Goal: Task Accomplishment & Management: Manage account settings

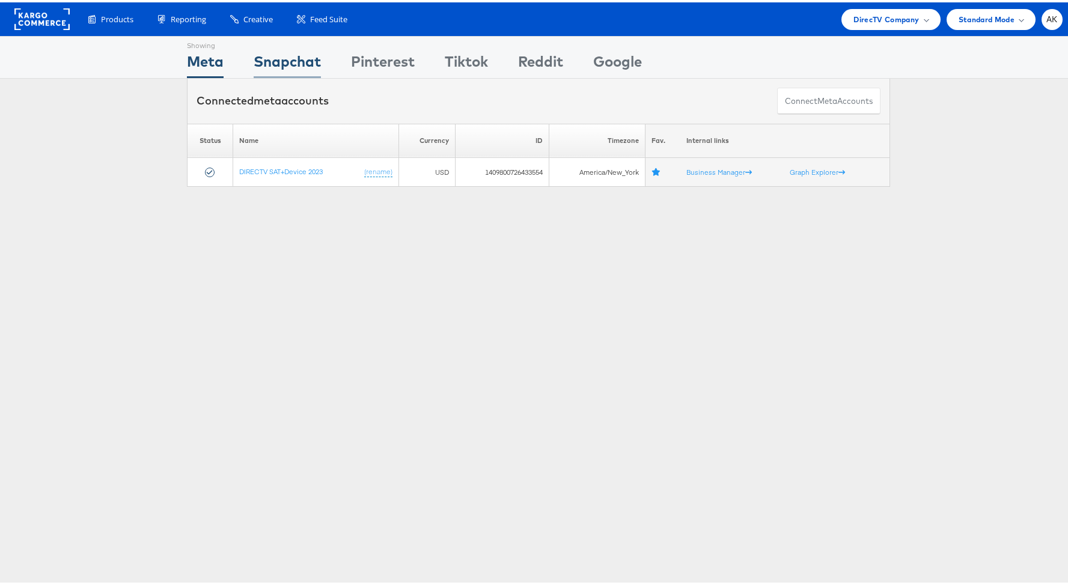
click at [282, 59] on div "Snapchat" at bounding box center [287, 62] width 67 height 27
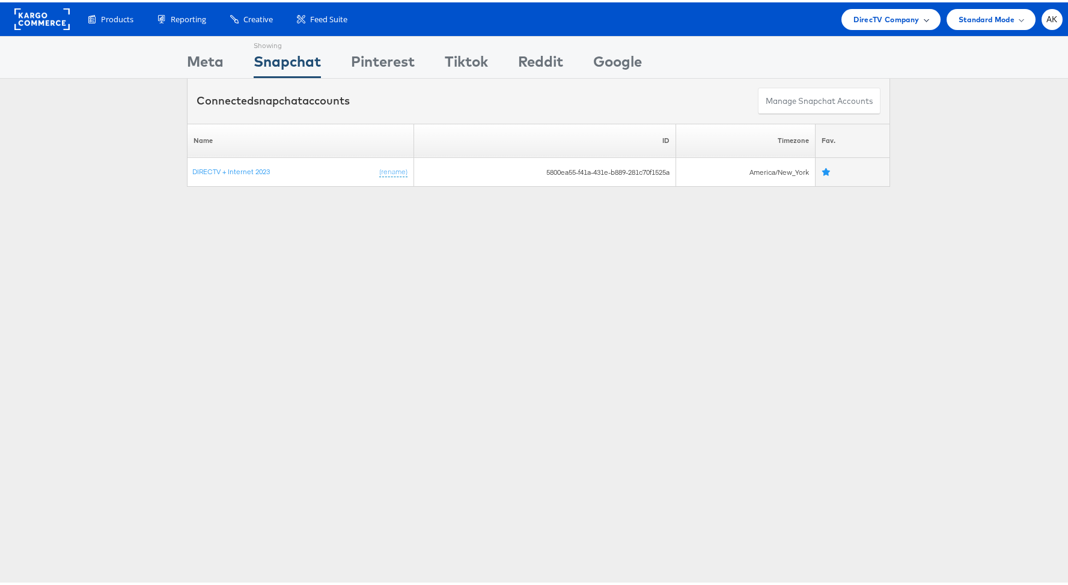
click at [881, 18] on span "DirecTV Company" at bounding box center [885, 17] width 65 height 13
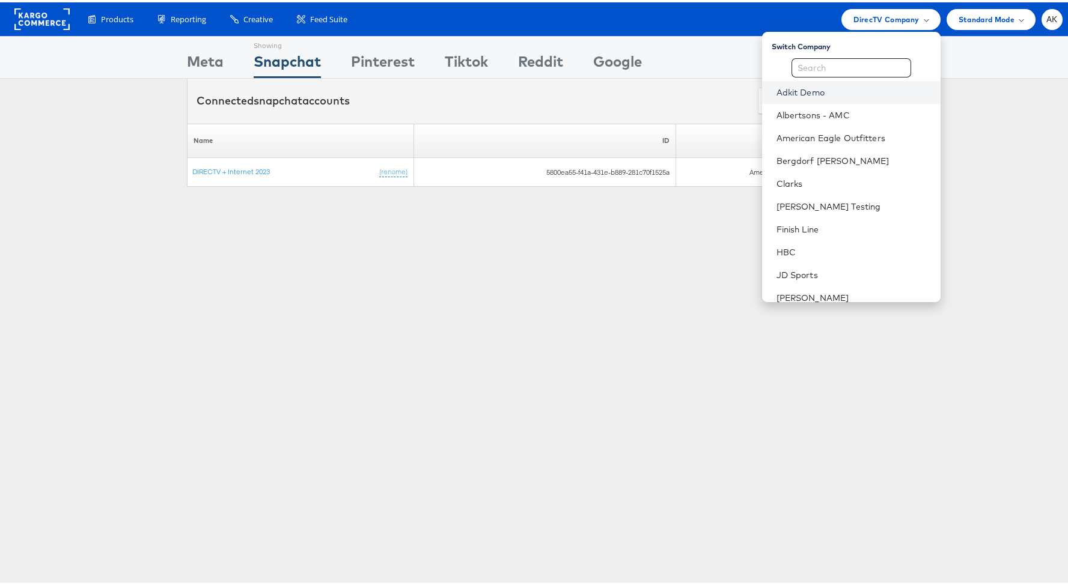
click at [815, 91] on link "Adkit Demo" at bounding box center [853, 90] width 154 height 12
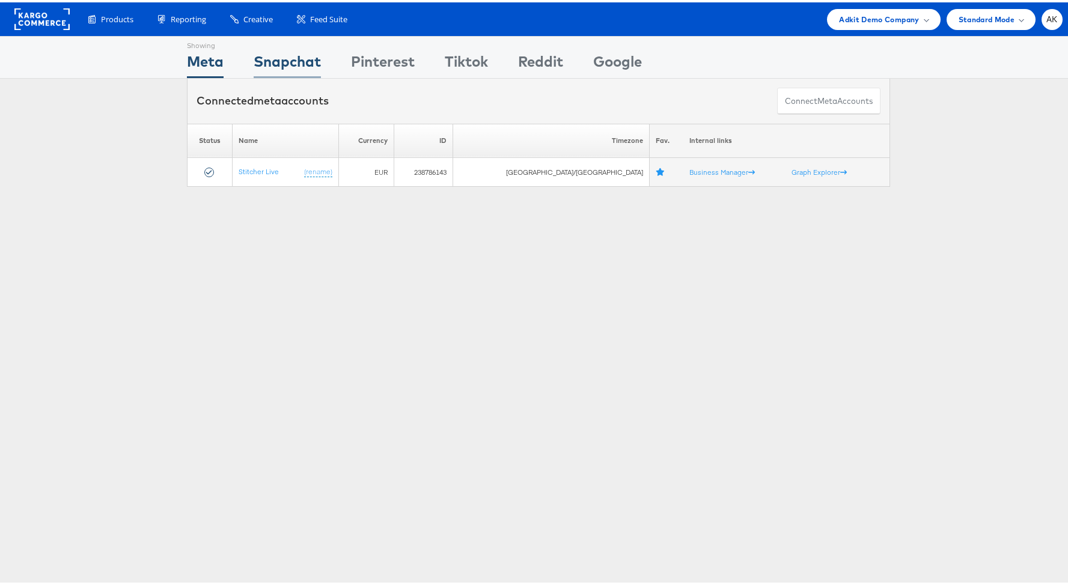
click at [315, 58] on div "Snapchat" at bounding box center [287, 62] width 67 height 27
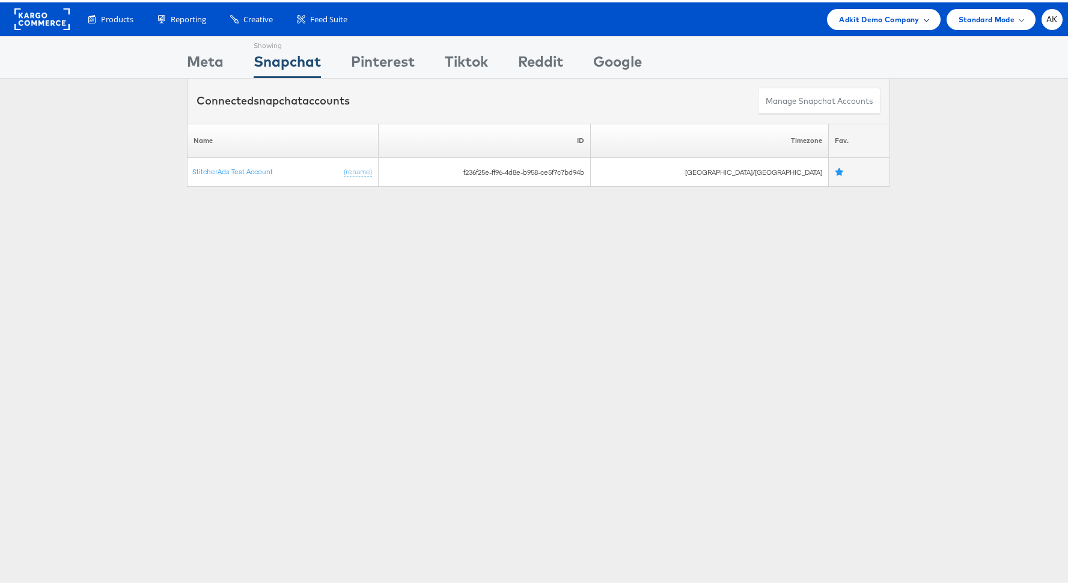
click at [874, 23] on span "Adkit Demo Company" at bounding box center [879, 17] width 80 height 13
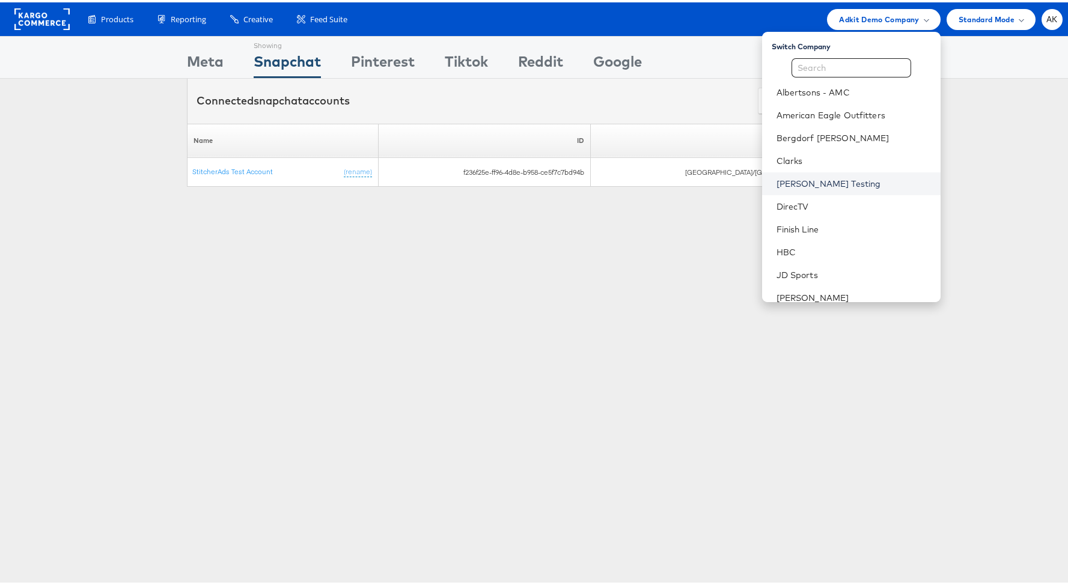
scroll to position [2, 0]
click at [842, 180] on link "[PERSON_NAME] Testing" at bounding box center [853, 179] width 154 height 12
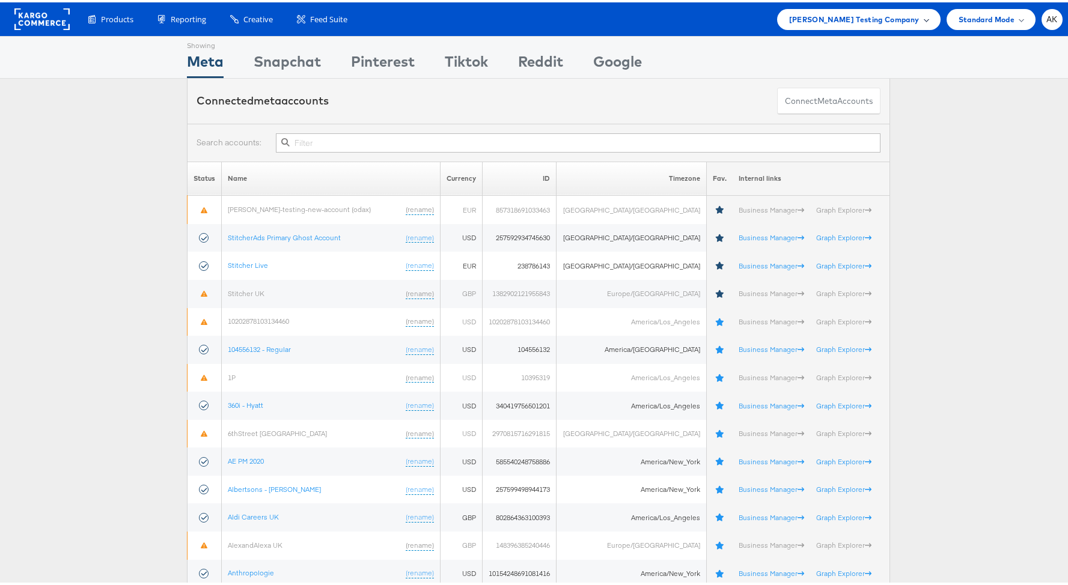
click at [871, 18] on span "Colin Clarke Testing Company" at bounding box center [854, 17] width 130 height 13
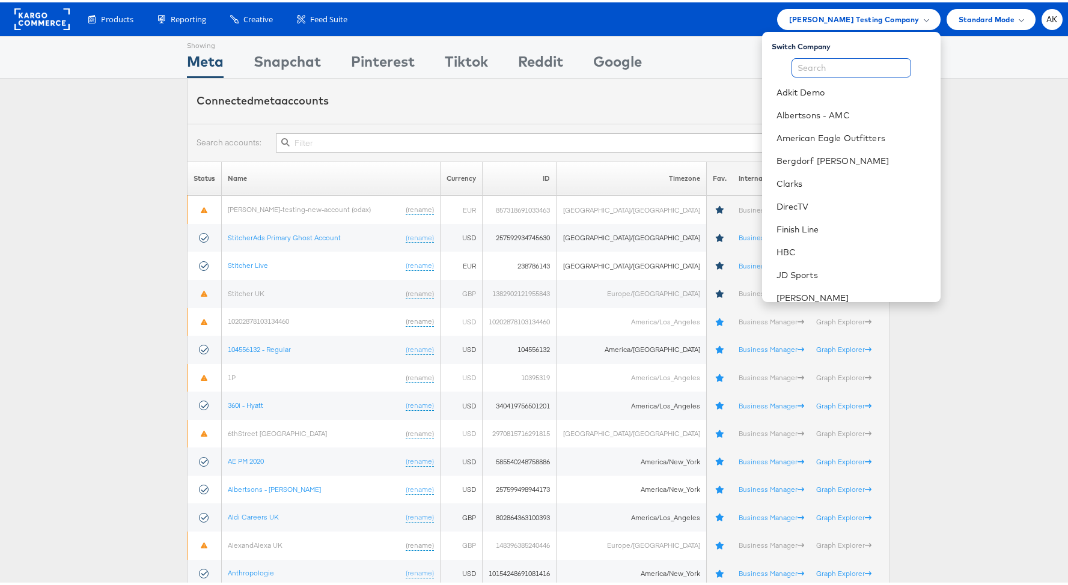
click at [818, 70] on input "text" at bounding box center [851, 65] width 120 height 19
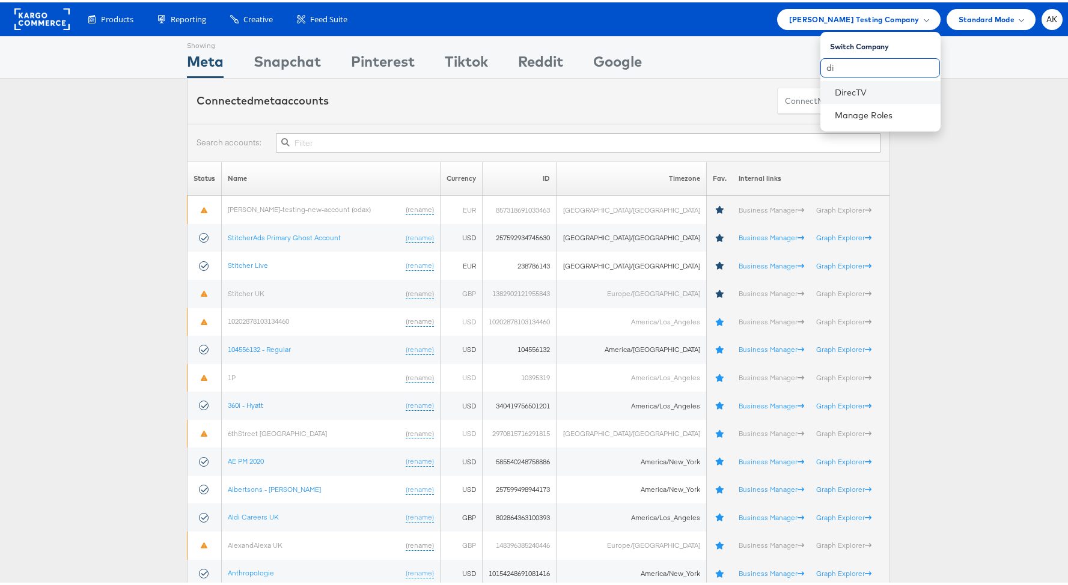
type input "di"
click at [822, 89] on li "DirecTV" at bounding box center [880, 90] width 120 height 23
click at [853, 83] on li "DirecTV" at bounding box center [880, 90] width 120 height 23
click at [838, 95] on link "DirecTV" at bounding box center [883, 90] width 96 height 12
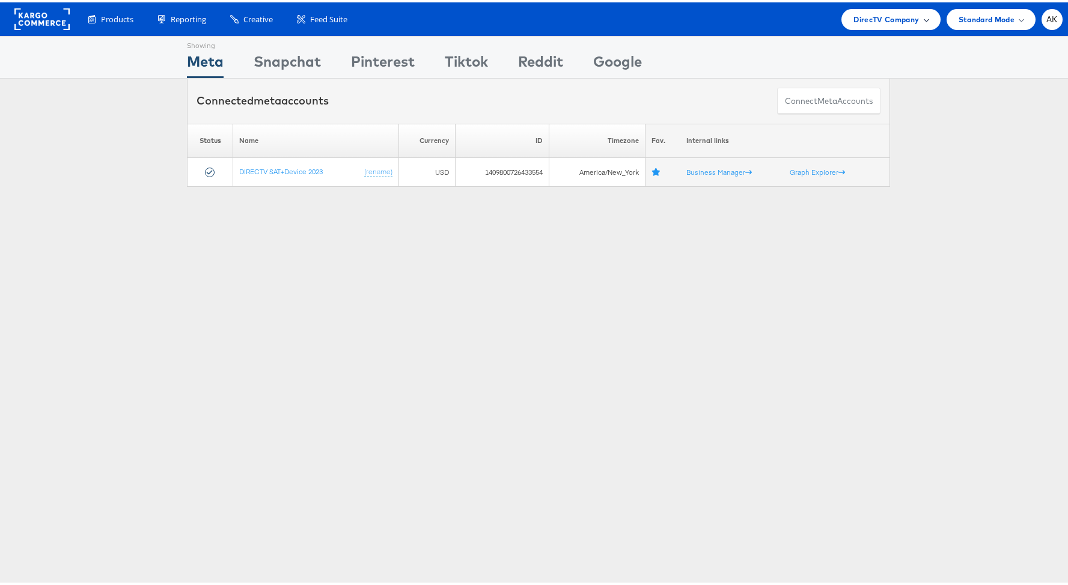
click at [853, 16] on span "DirecTV Company" at bounding box center [885, 17] width 65 height 13
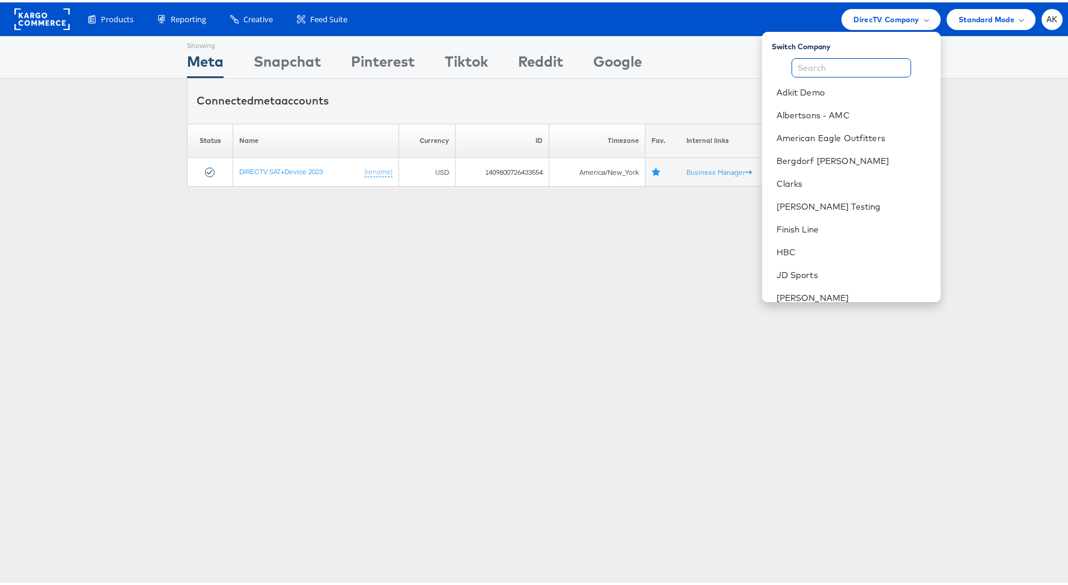
click at [815, 70] on input "text" at bounding box center [851, 65] width 120 height 19
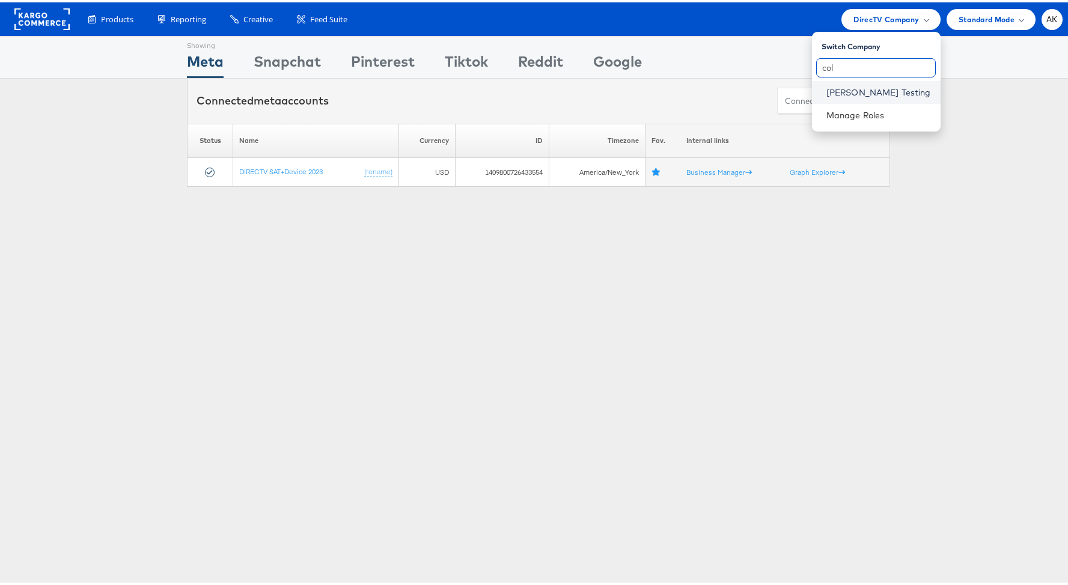
type input "col"
click at [828, 84] on link "Colin Clarke Testing" at bounding box center [878, 90] width 105 height 12
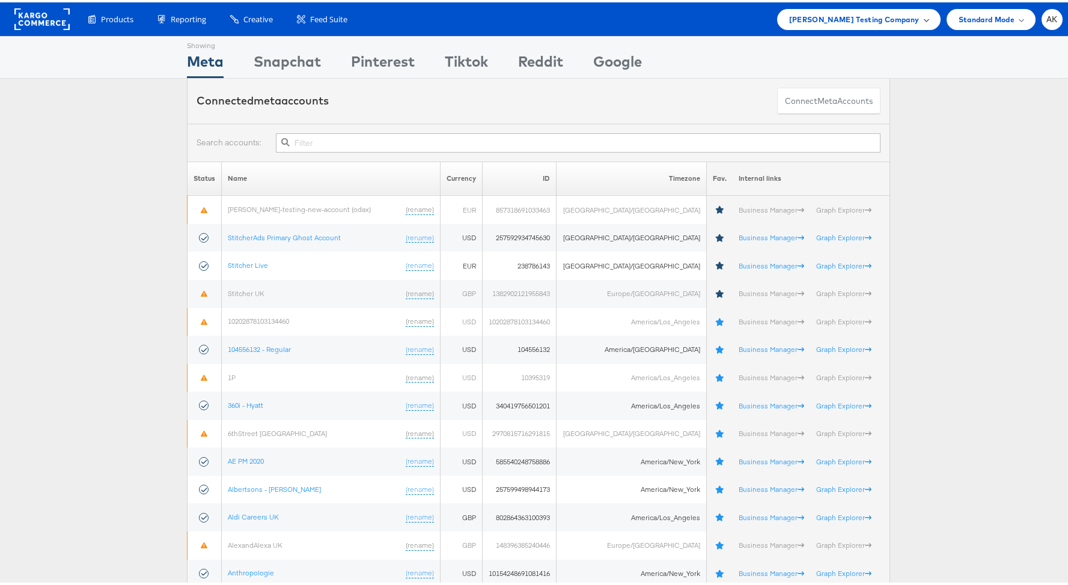
click at [875, 13] on span "Colin Clarke Testing Company" at bounding box center [854, 17] width 130 height 13
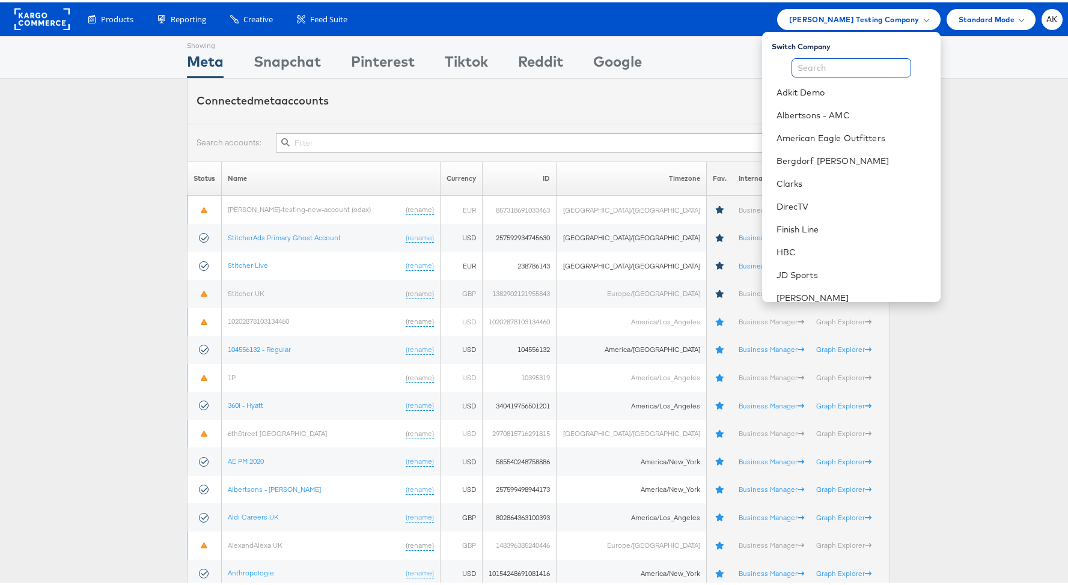
click at [830, 72] on input "text" at bounding box center [851, 65] width 120 height 19
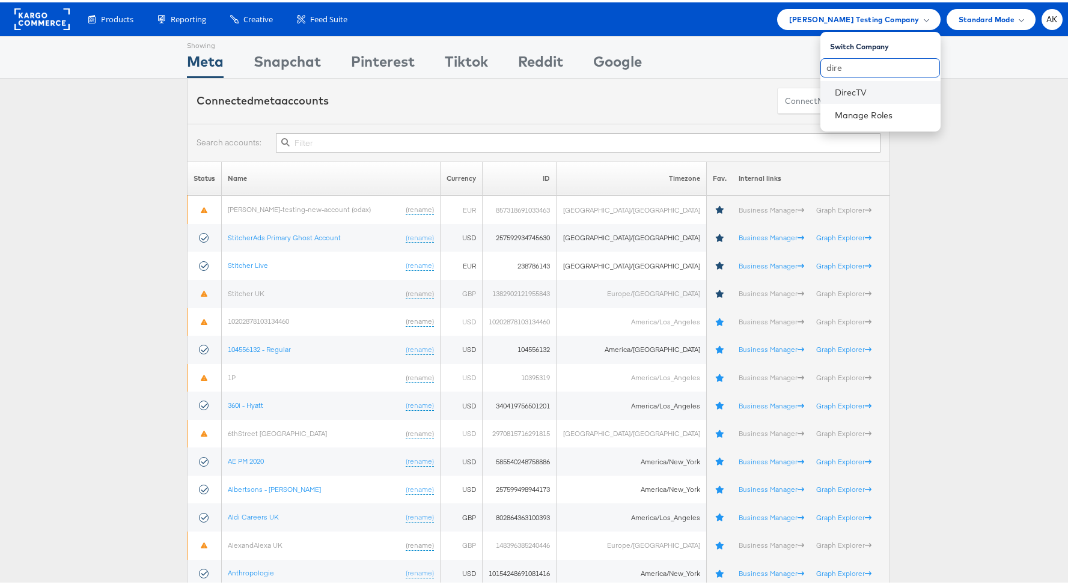
type input "dire"
click at [836, 99] on li "DirecTV" at bounding box center [880, 90] width 120 height 23
click at [849, 88] on link "DirecTV" at bounding box center [883, 90] width 96 height 12
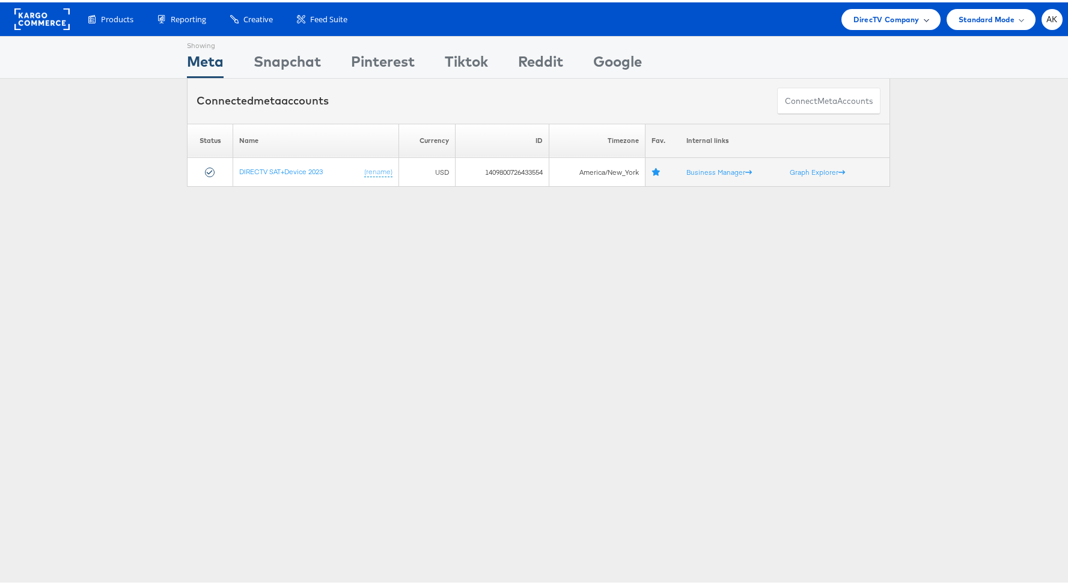
click at [865, 21] on span "DirecTV Company" at bounding box center [885, 17] width 65 height 13
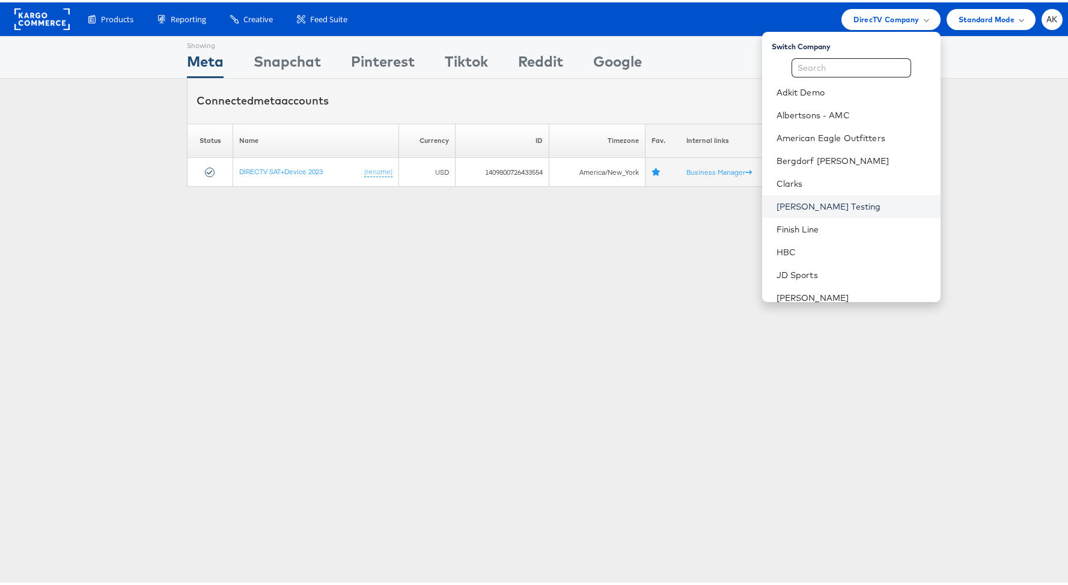
click at [822, 204] on link "[PERSON_NAME] Testing" at bounding box center [853, 204] width 154 height 12
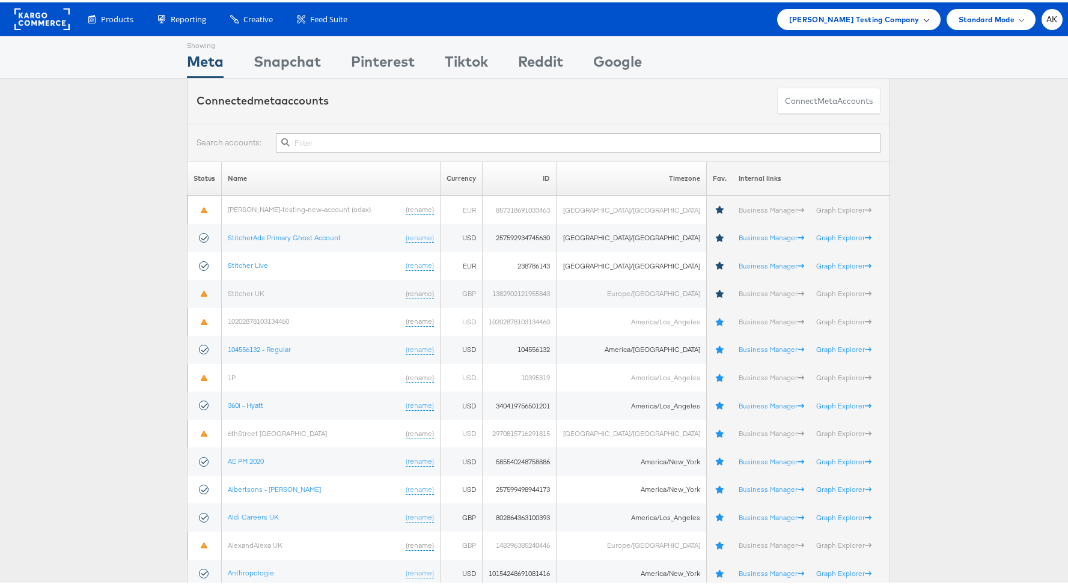
click at [889, 23] on div "Colin Clarke Testing Company" at bounding box center [858, 17] width 163 height 21
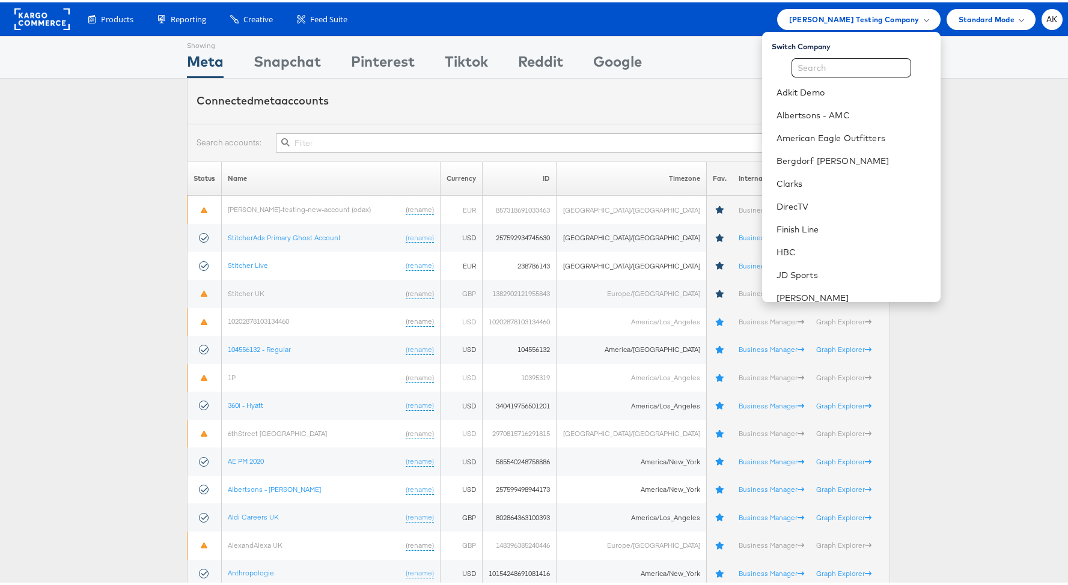
click at [862, 54] on div "Switch Company Adkit Demo Albertsons - AMC American Eagle Outfitters Bergdorf G…" at bounding box center [851, 164] width 178 height 270
click at [851, 69] on input "text" at bounding box center [851, 65] width 120 height 19
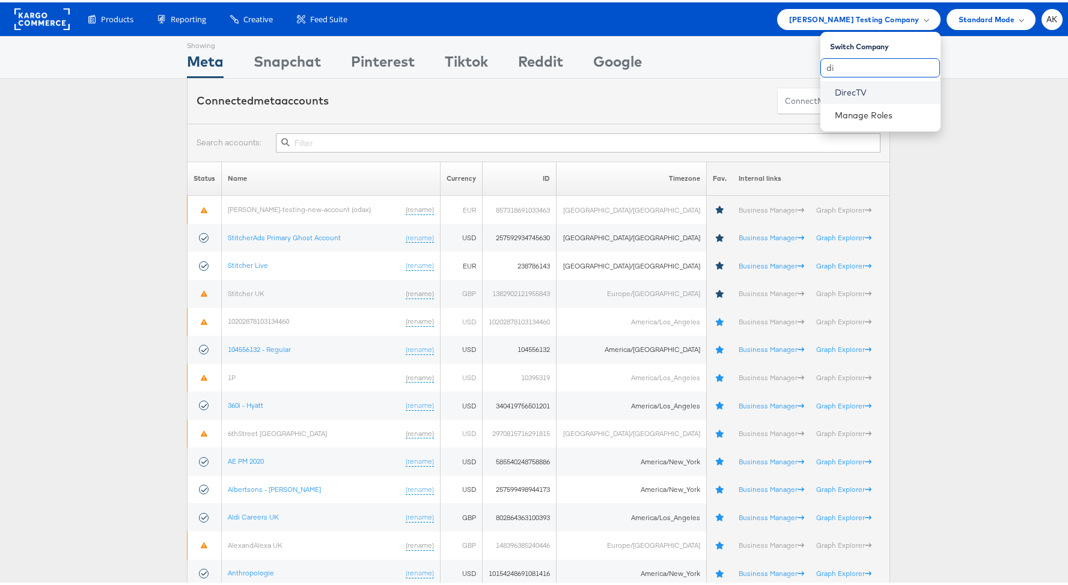
type input "di"
click at [839, 91] on link "DirecTV" at bounding box center [883, 90] width 96 height 12
